Goal: Navigation & Orientation: Find specific page/section

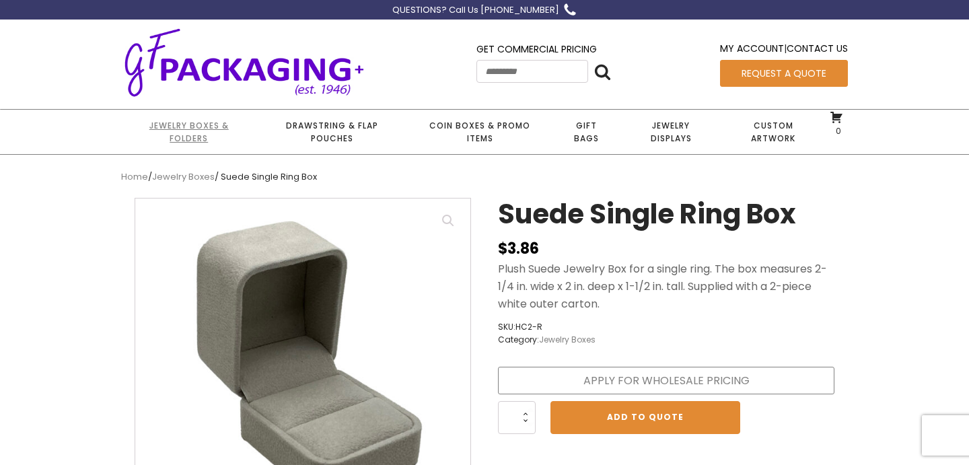
click at [197, 131] on link "Jewelry Boxes & Folders" at bounding box center [188, 132] width 135 height 44
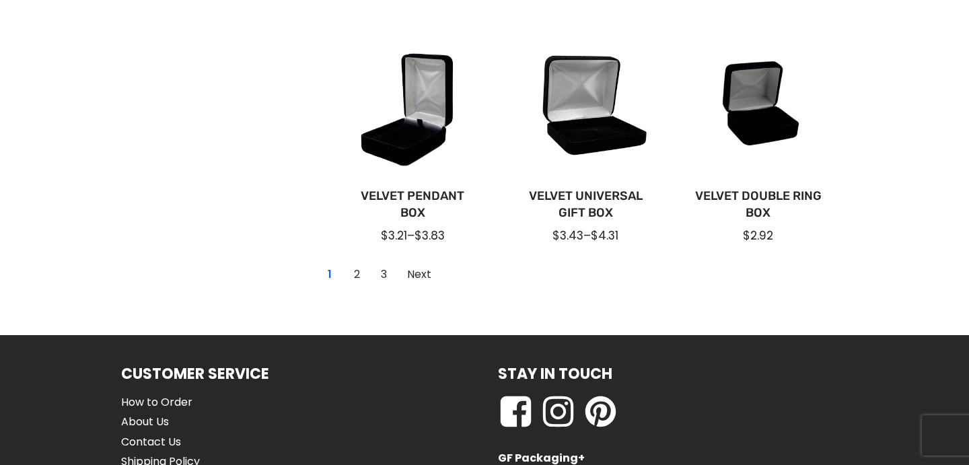
scroll to position [1081, 0]
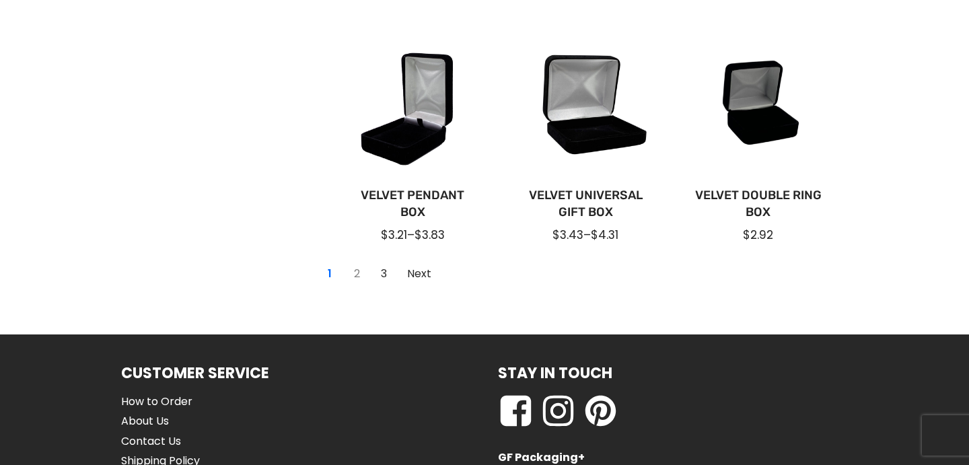
click at [353, 269] on link "2" at bounding box center [357, 274] width 22 height 22
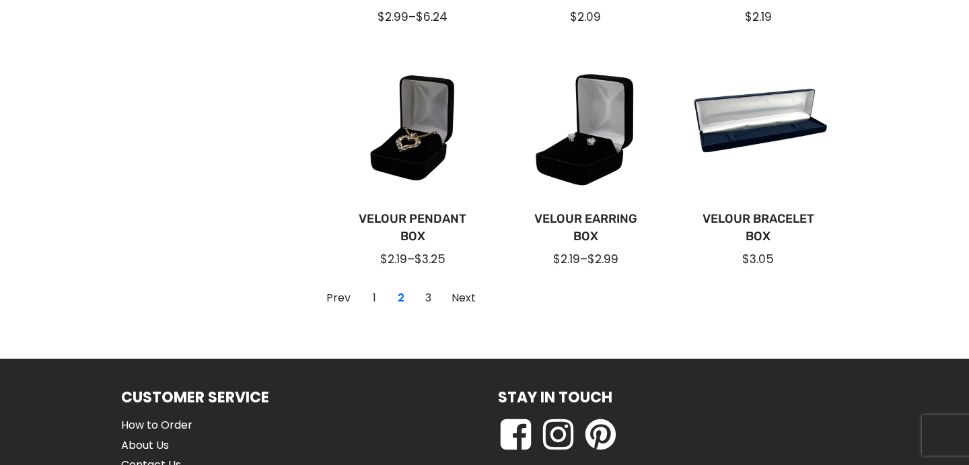
scroll to position [1042, 0]
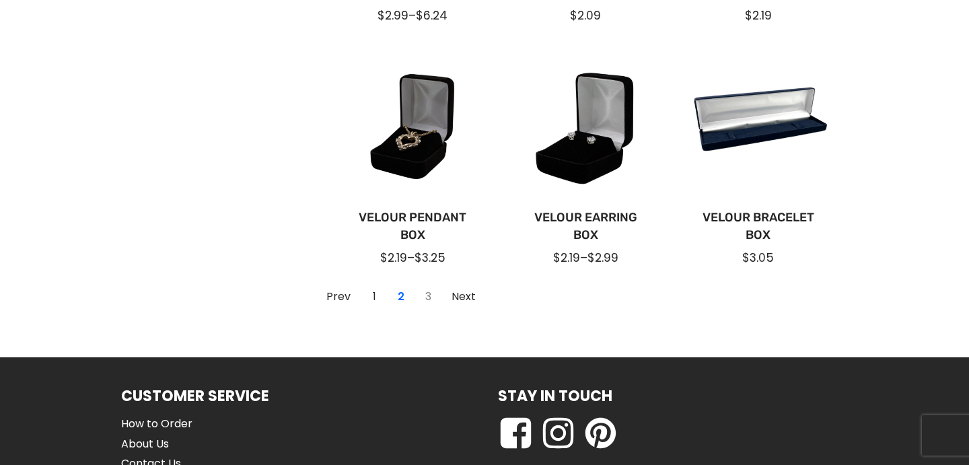
click at [426, 296] on link "3" at bounding box center [428, 297] width 22 height 22
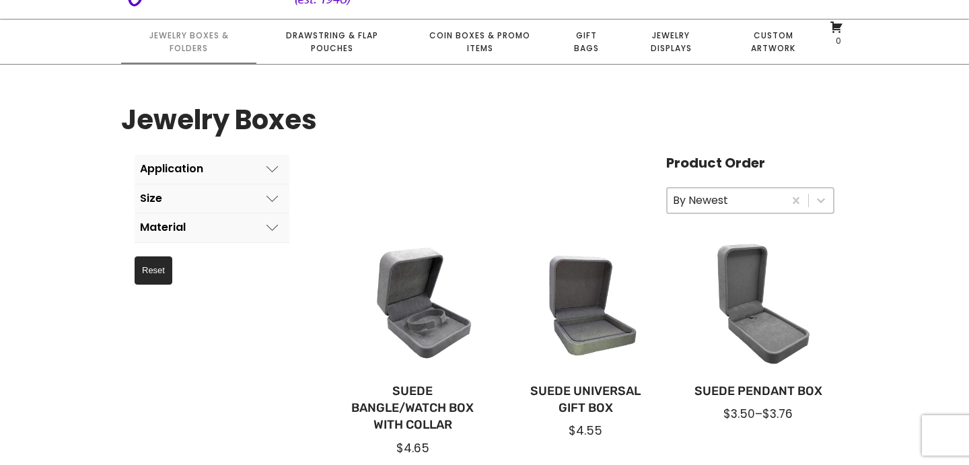
scroll to position [85, 0]
